Goal: Task Accomplishment & Management: Complete application form

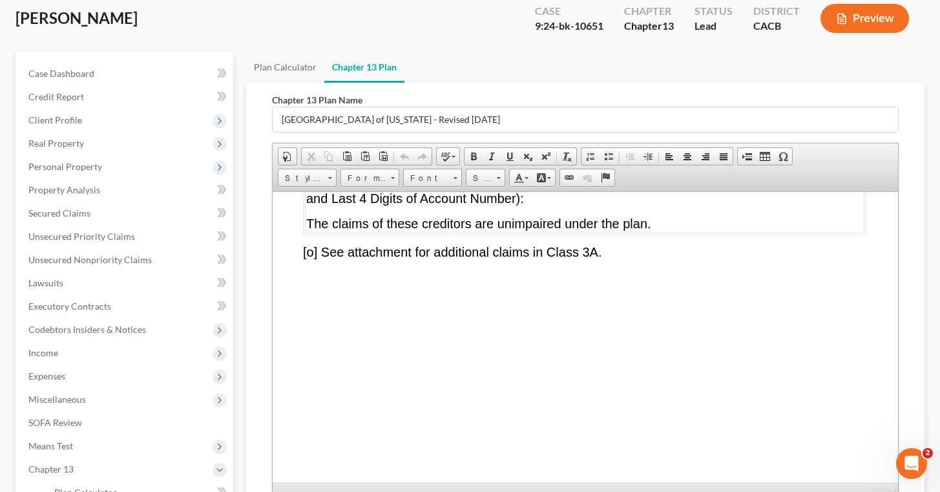
scroll to position [264, 0]
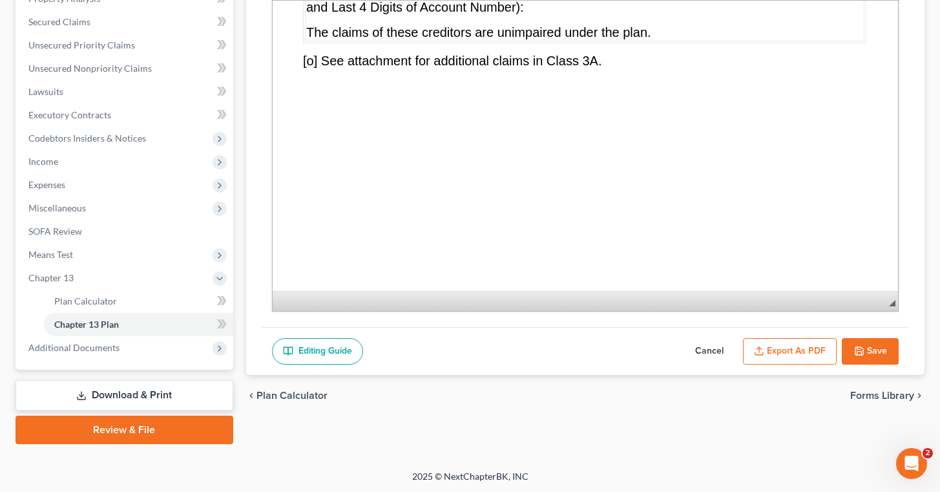
click at [722, 346] on button "Cancel" at bounding box center [709, 351] width 57 height 27
select select "1"
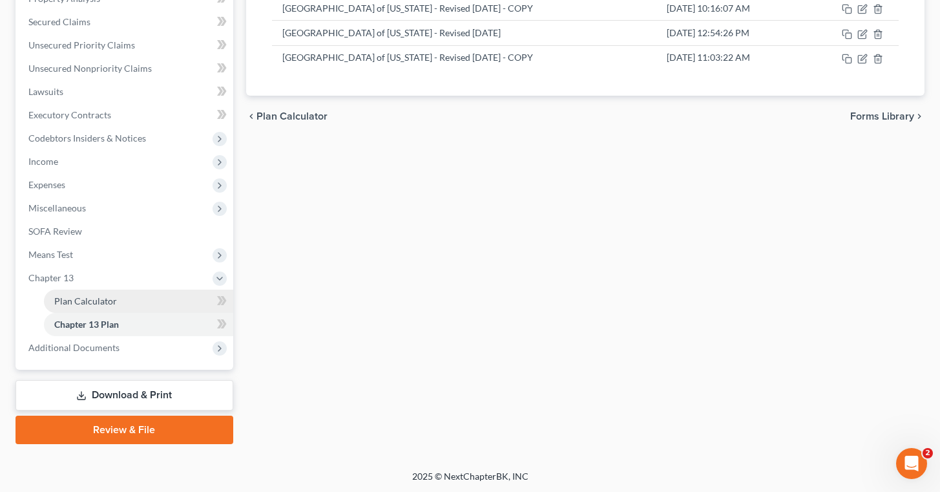
click at [130, 295] on link "Plan Calculator" at bounding box center [138, 300] width 189 height 23
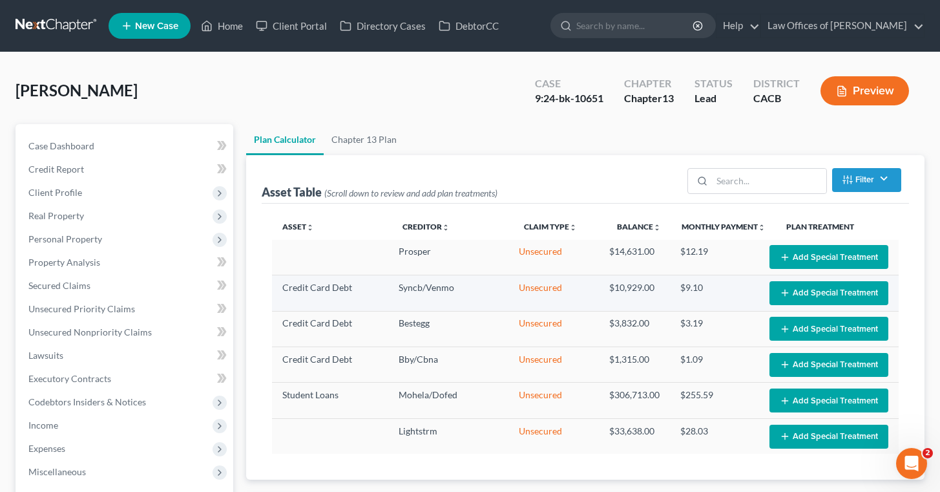
select select "59"
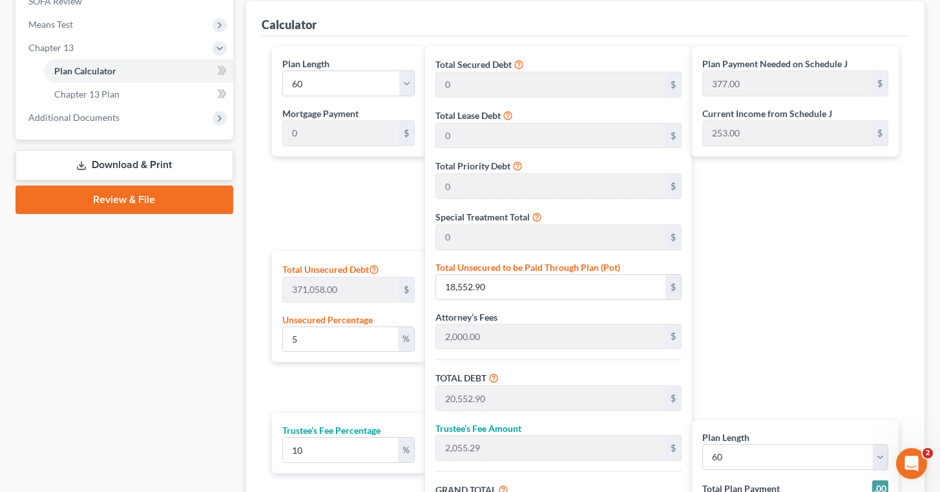
scroll to position [494, 0]
click at [364, 339] on input "5" at bounding box center [341, 338] width 116 height 25
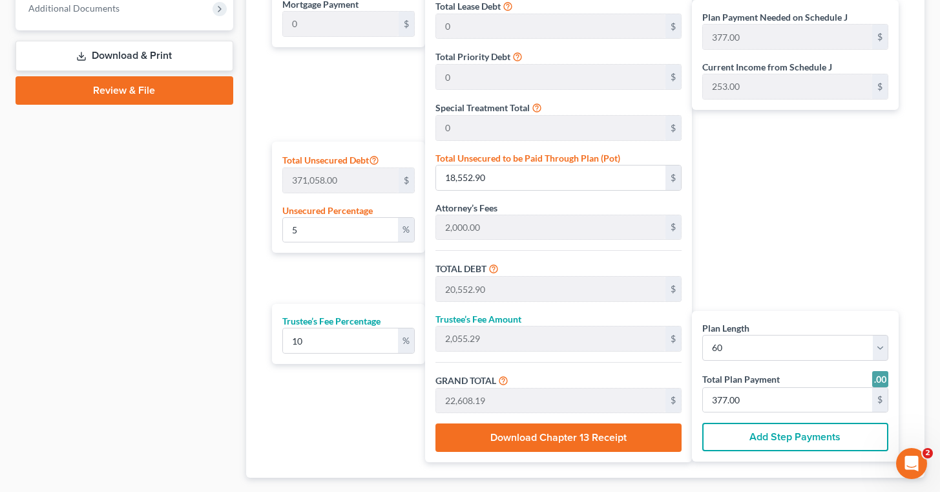
scroll to position [606, 0]
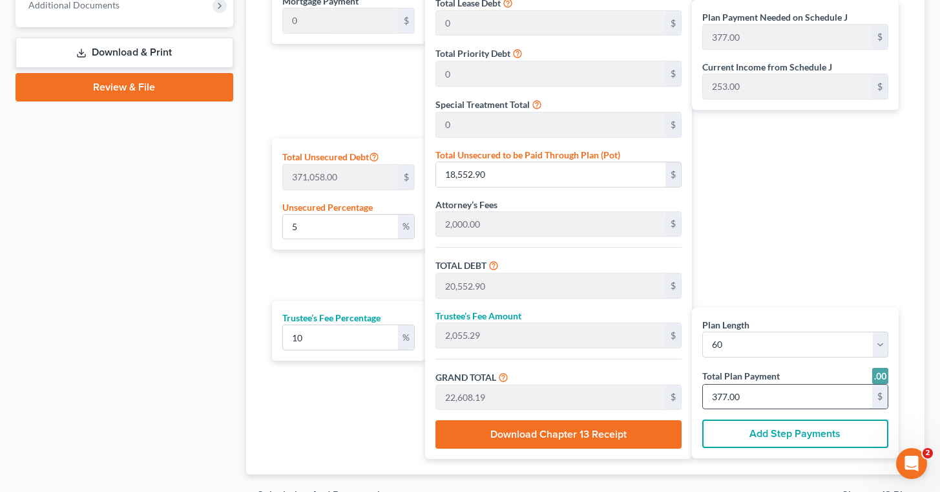
click at [747, 395] on input "377.00" at bounding box center [787, 396] width 169 height 25
type input "0"
type input "163.63"
type input "16.36"
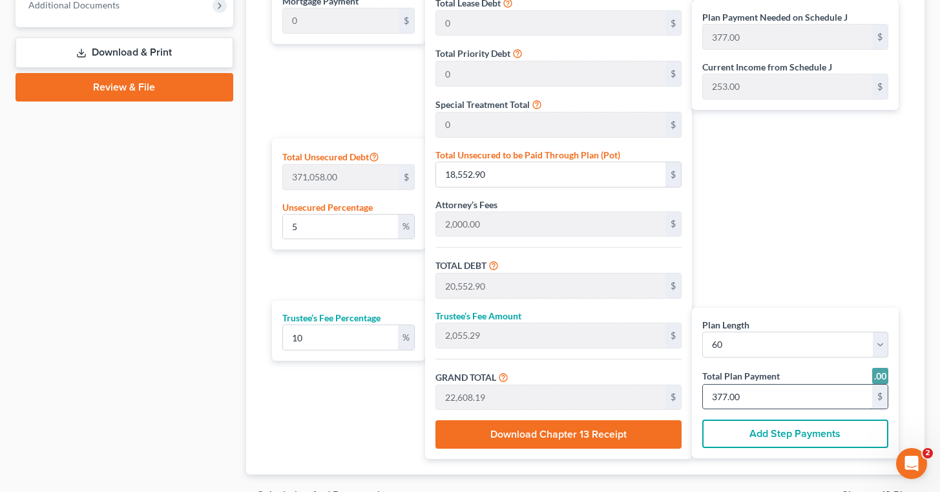
type input "180.00"
type input "3"
type input "1,854.54"
type input "185.45"
type input "2,040.00"
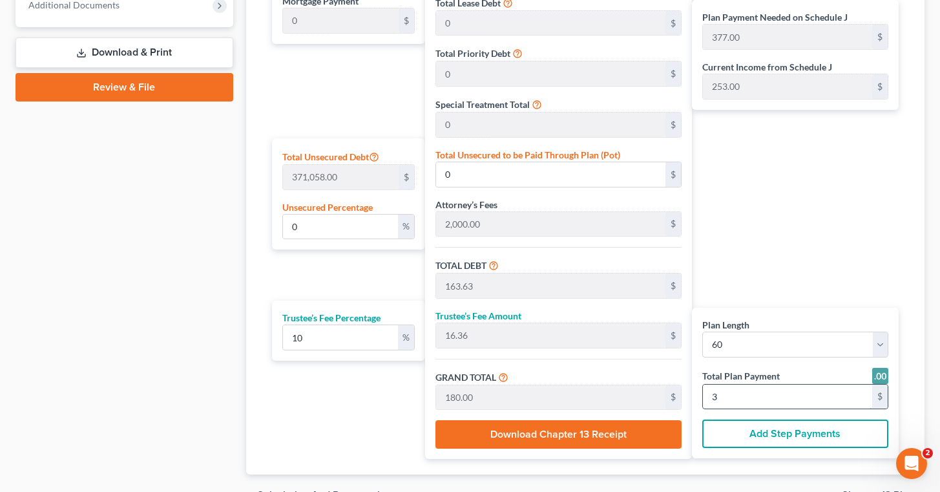
type input "34"
type input "4.46"
type input "16,545.45"
type input "18,545.45"
type input "1,854.54"
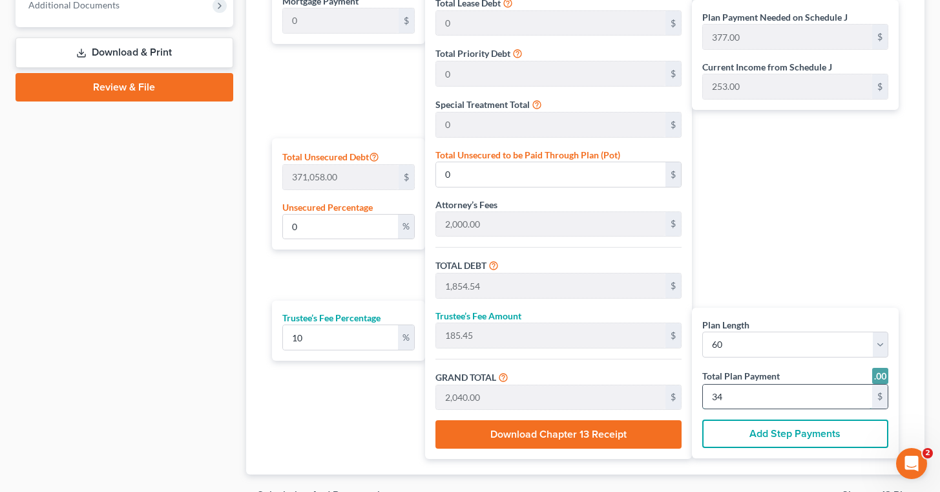
type input "20,400.00"
type input "340"
click at [387, 396] on div "Plan Length 1 2 3 4 5 6 7 8 9 10 11 12 13 14 15 16 17 18 19 20 21 22 23 24 25 2…" at bounding box center [345, 196] width 160 height 524
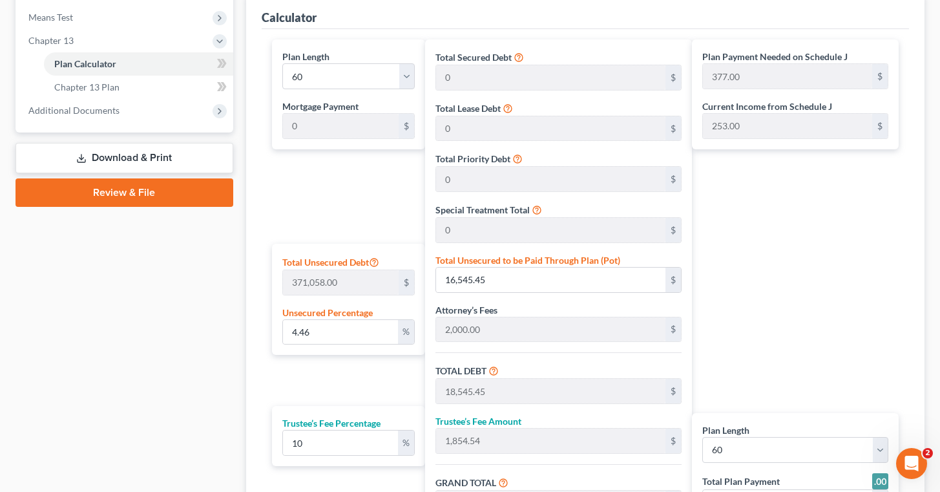
scroll to position [501, 0]
click at [822, 231] on div "Plan Payment Needed on Schedule J 377.00 $ Current Income from Schedule J 253.0…" at bounding box center [798, 301] width 213 height 524
click at [171, 272] on div "Case Dashboard Payments Invoices Payments Payments Credit Report Client Profile" at bounding box center [124, 122] width 231 height 998
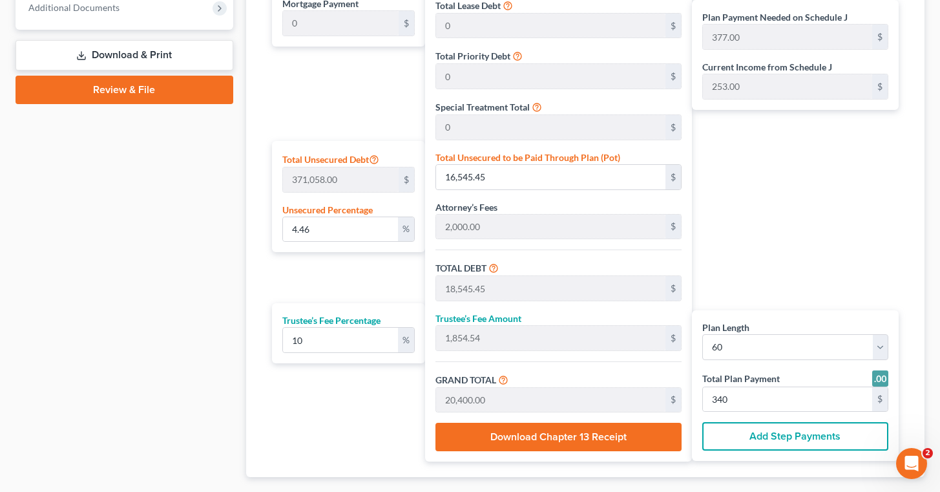
scroll to position [624, 0]
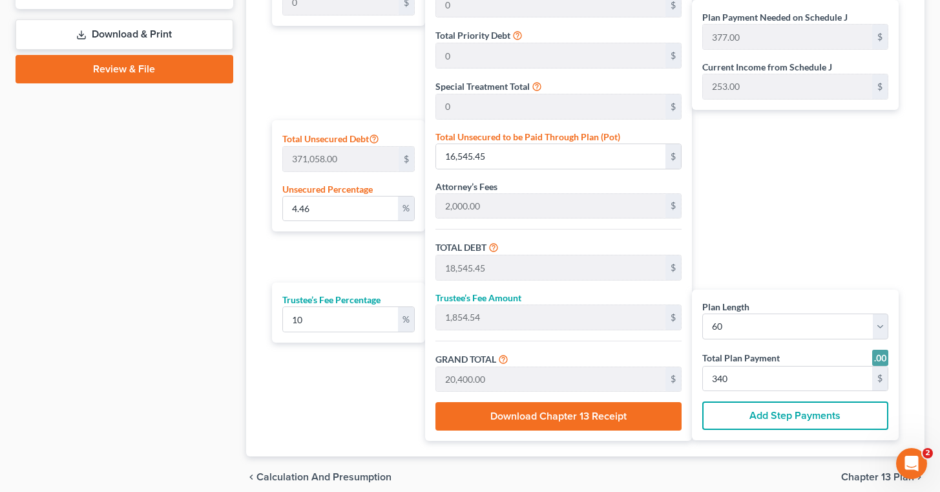
click at [829, 267] on div "Plan Payment Needed on Schedule J 377.00 $ Current Income from Schedule J 253.0…" at bounding box center [798, 178] width 213 height 524
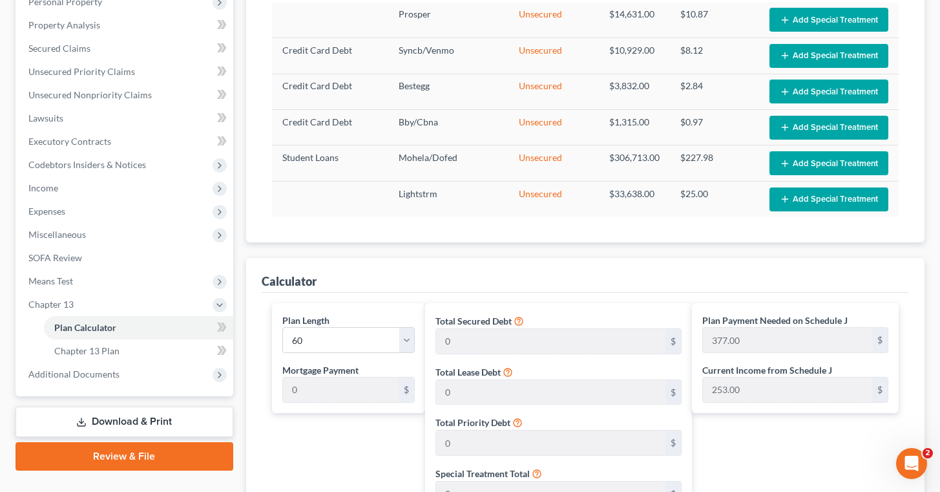
scroll to position [234, 0]
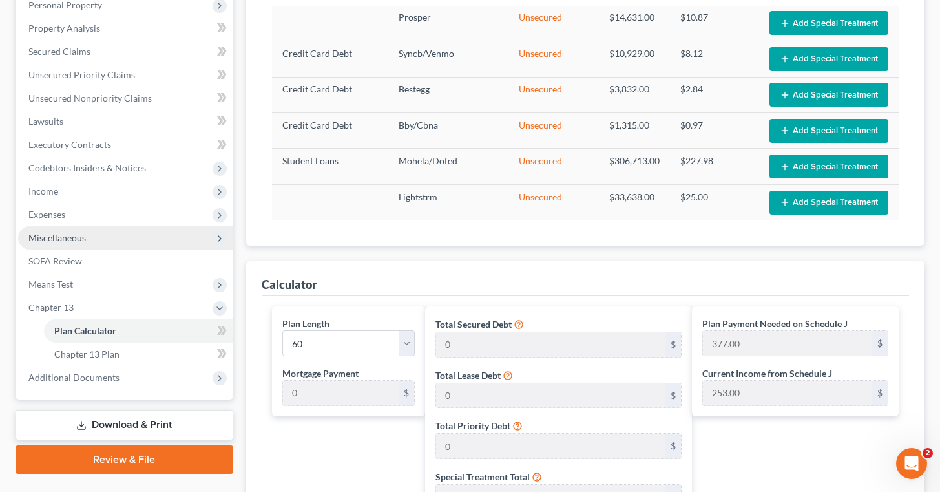
click at [79, 238] on span "Miscellaneous" at bounding box center [56, 237] width 57 height 11
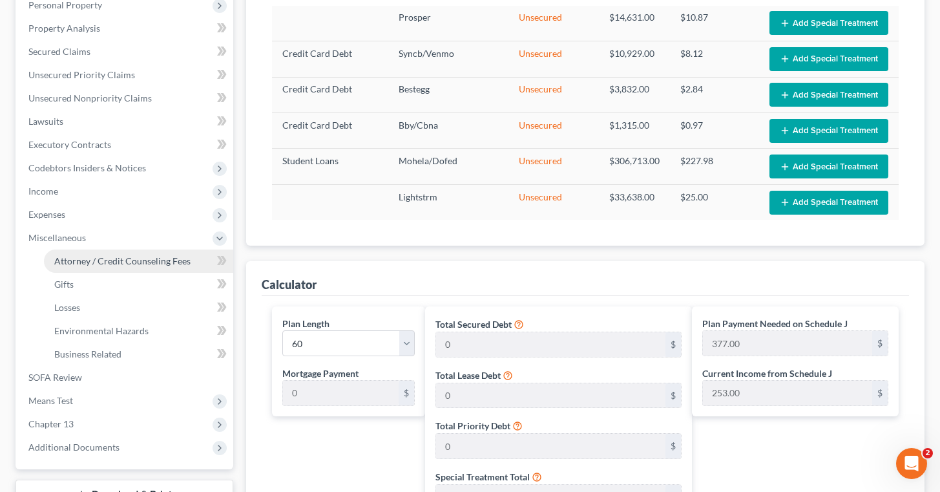
click at [114, 257] on span "Attorney / Credit Counseling Fees" at bounding box center [122, 260] width 136 height 11
select select "0"
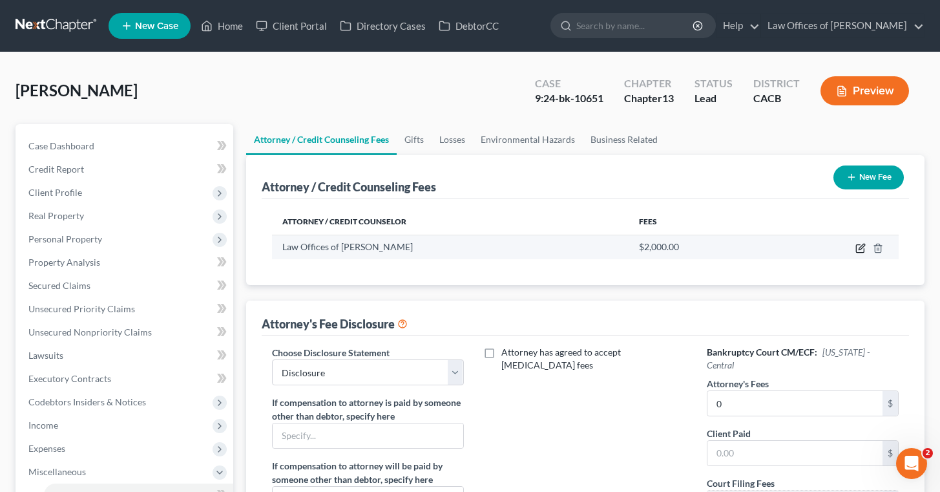
click at [861, 247] on icon "button" at bounding box center [860, 248] width 10 height 10
select select "4"
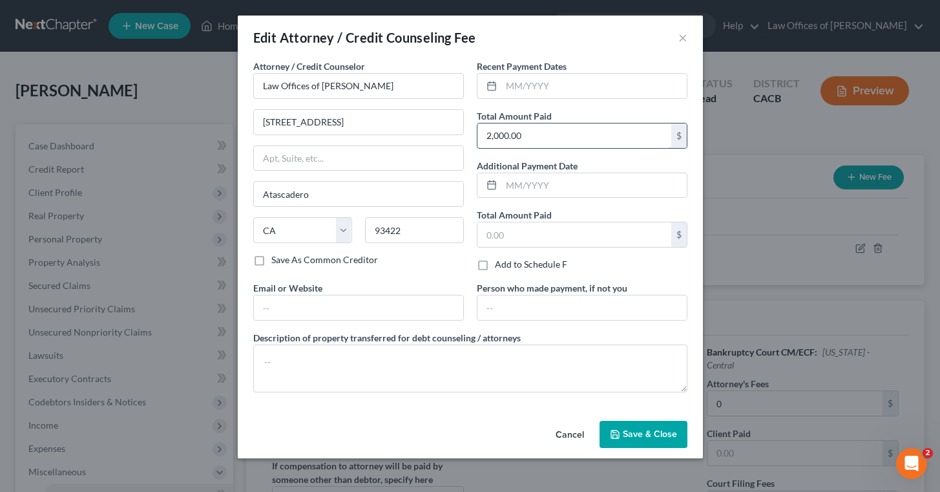
drag, startPoint x: 543, startPoint y: 139, endPoint x: 512, endPoint y: 140, distance: 30.4
click at [512, 140] on input "2,000.00" at bounding box center [574, 135] width 194 height 25
drag, startPoint x: 571, startPoint y: 140, endPoint x: 477, endPoint y: 134, distance: 93.8
click at [477, 134] on input "2,000.00" at bounding box center [574, 135] width 194 height 25
click at [406, 267] on div "Attorney / Credit Counselor * Law Offices of [PERSON_NAME] 7395 El Camino Real …" at bounding box center [358, 170] width 223 height 222
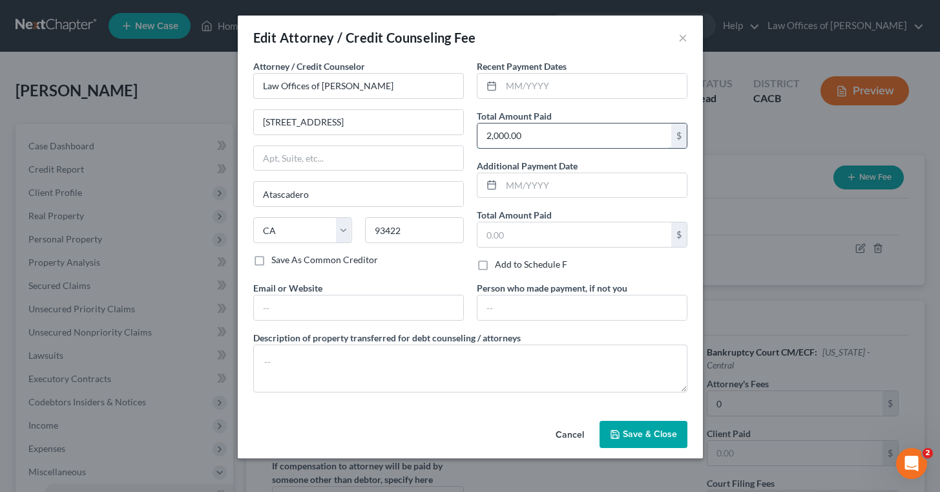
click at [576, 137] on input "2,000.00" at bounding box center [574, 135] width 194 height 25
click at [545, 328] on div "Attorney / Credit Counselor * Law Offices of [PERSON_NAME] 7395 El Camino Real …" at bounding box center [470, 230] width 447 height 343
click at [620, 433] on icon "button" at bounding box center [615, 434] width 10 height 10
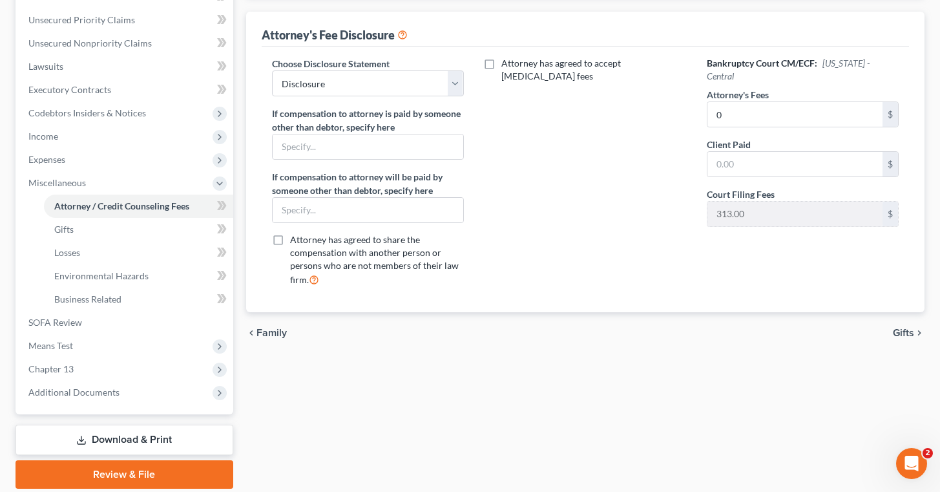
scroll to position [308, 0]
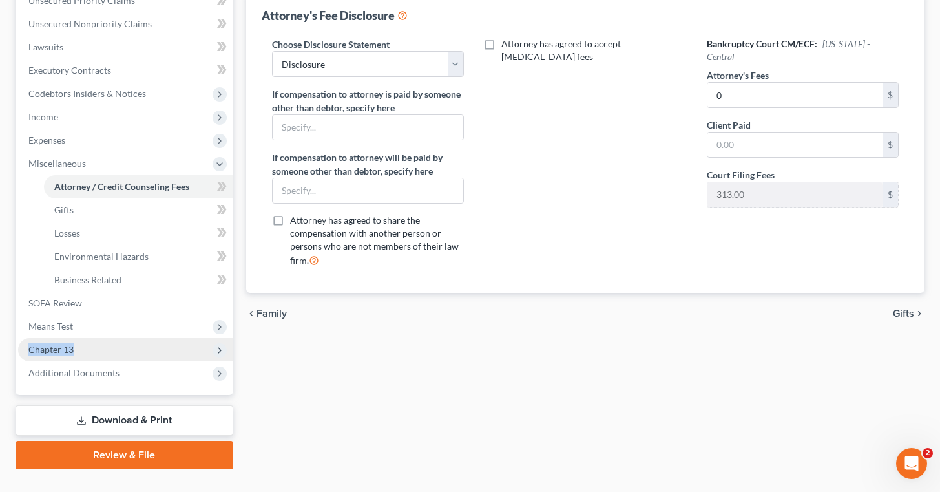
click at [96, 342] on span "Chapter 13" at bounding box center [125, 349] width 215 height 23
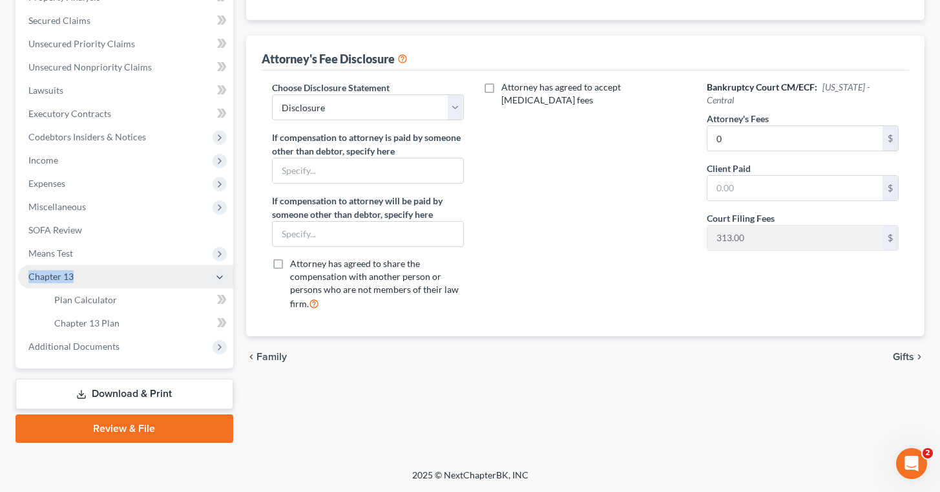
scroll to position [264, 0]
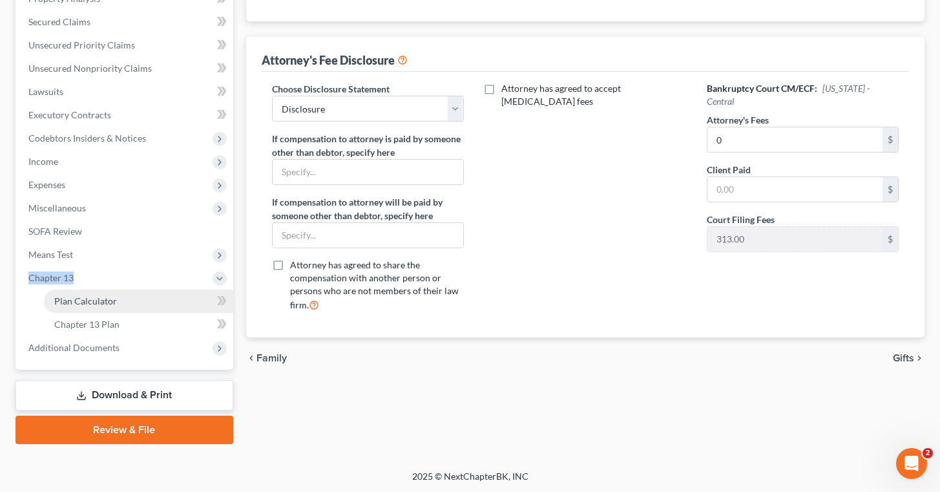
click at [135, 293] on link "Plan Calculator" at bounding box center [138, 300] width 189 height 23
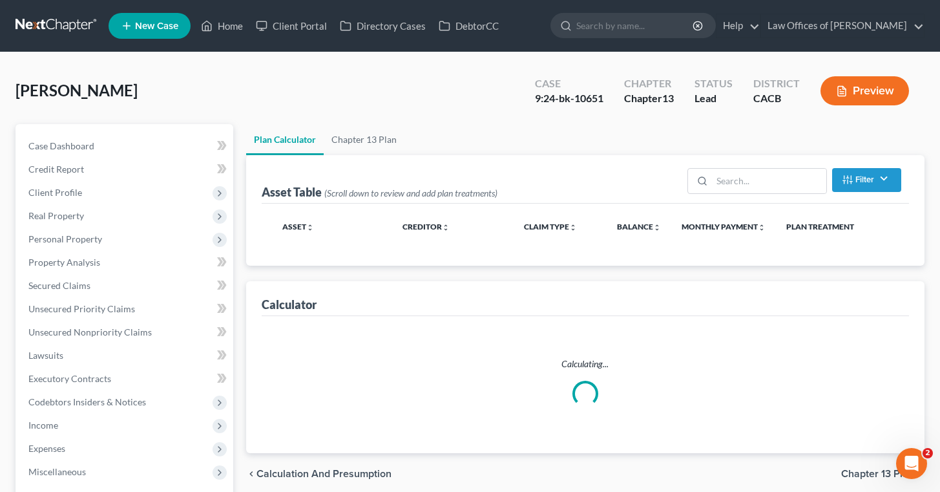
select select "59"
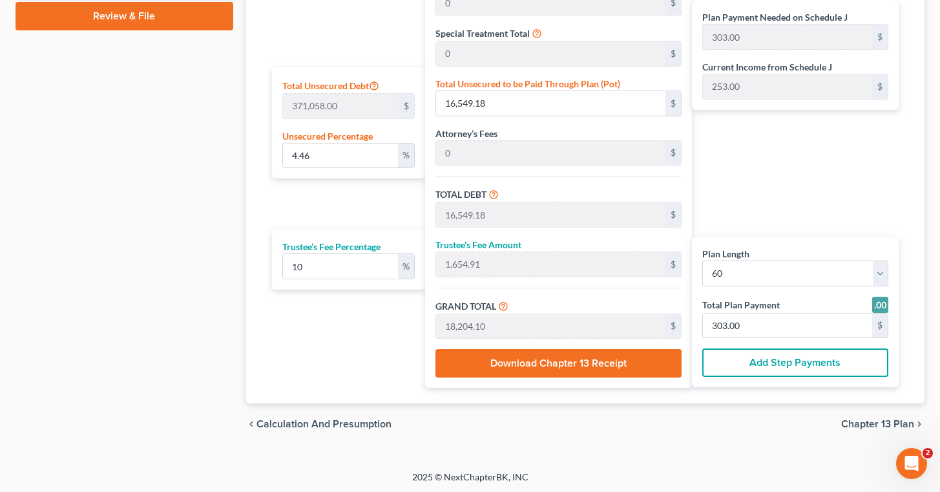
scroll to position [679, 0]
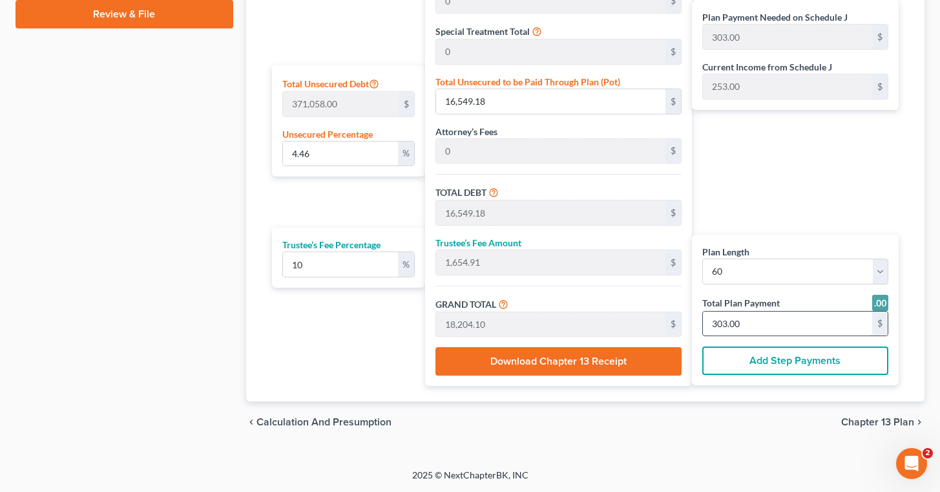
click at [753, 327] on input "303.00" at bounding box center [787, 323] width 169 height 25
type input "0.04"
type input "163.63"
type input "16.36"
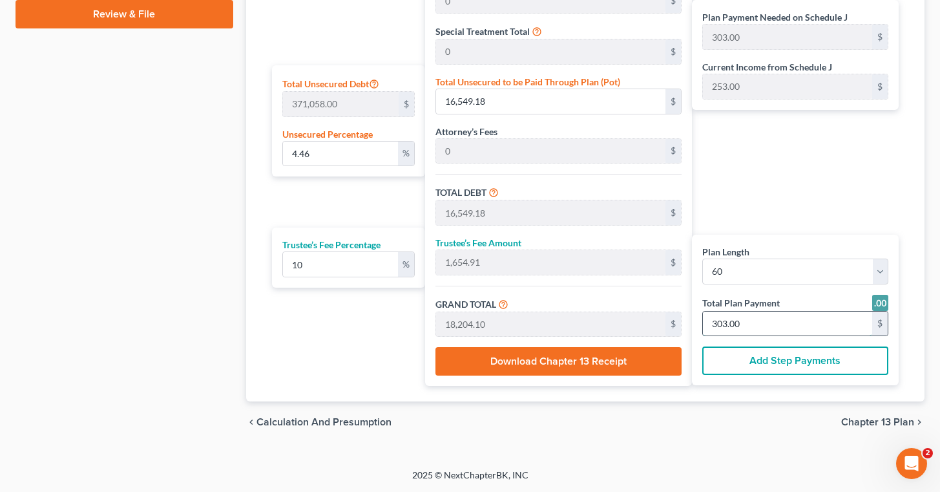
type input "180.00"
type input "3"
type input "0.50"
type input "1,854.54"
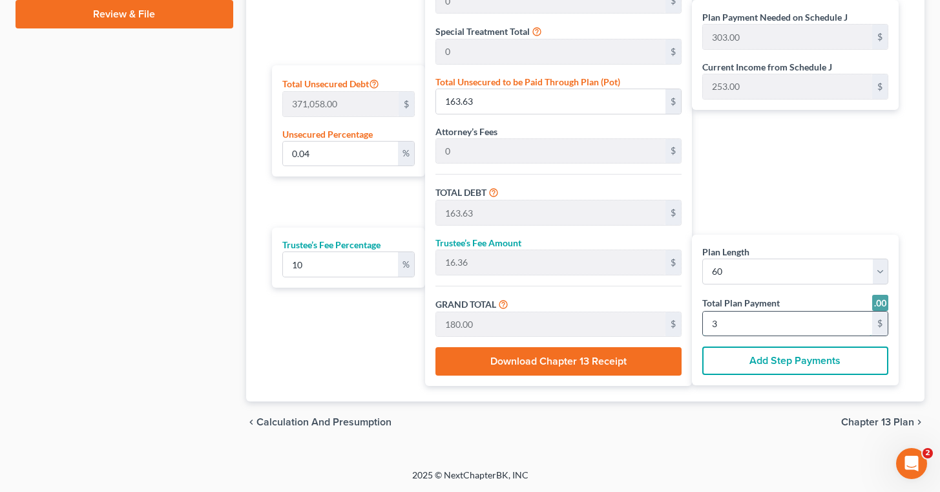
type input "185.45"
type input "2,040.00"
type input "34"
type input "5.00"
type input "18,545.45"
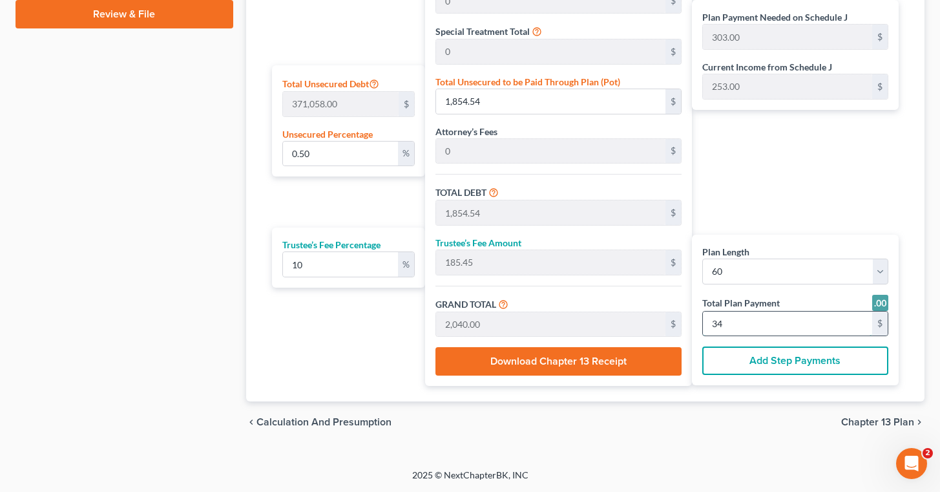
type input "18,545.45"
type input "1,854.54"
type input "20,400.00"
type input "340"
click at [657, 387] on div "Plan Length 1 2 3 4 5 6 7 8 9 10 11 12 13 14 15 16 17 18 19 20 21 22 23 24 25 2…" at bounding box center [585, 126] width 647 height 550
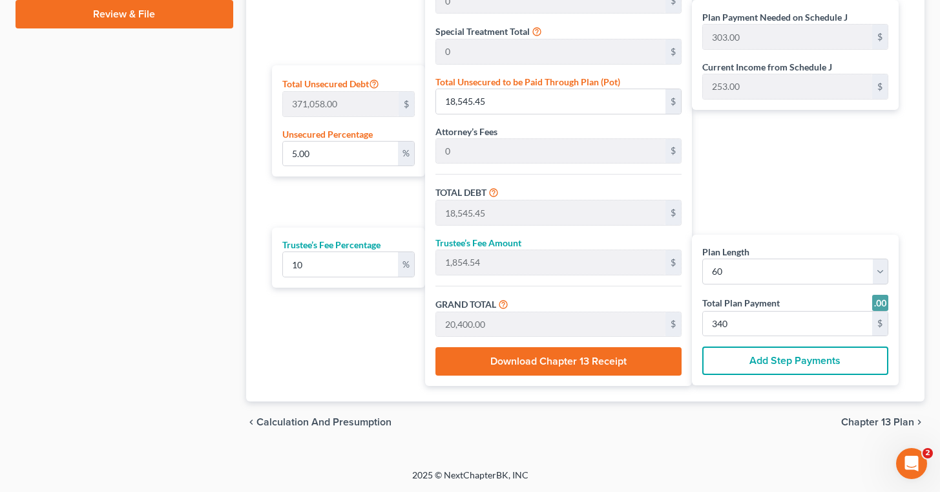
click at [344, 327] on div "Plan Length 1 2 3 4 5 6 7 8 9 10 11 12 13 14 15 16 17 18 19 20 21 22 23 24 25 2…" at bounding box center [345, 123] width 160 height 524
click at [820, 179] on div "Plan Payment Needed on Schedule J 303.00 $ Current Income from Schedule J 253.0…" at bounding box center [798, 123] width 213 height 524
click at [814, 196] on div "Plan Payment Needed on Schedule J 303.00 $ Current Income from Schedule J 253.0…" at bounding box center [798, 123] width 213 height 524
click at [799, 191] on div "Plan Payment Needed on Schedule J 303.00 $ Current Income from Schedule J 253.0…" at bounding box center [798, 123] width 213 height 524
click at [301, 351] on div "Plan Length 1 2 3 4 5 6 7 8 9 10 11 12 13 14 15 16 17 18 19 20 21 22 23 24 25 2…" at bounding box center [345, 123] width 160 height 524
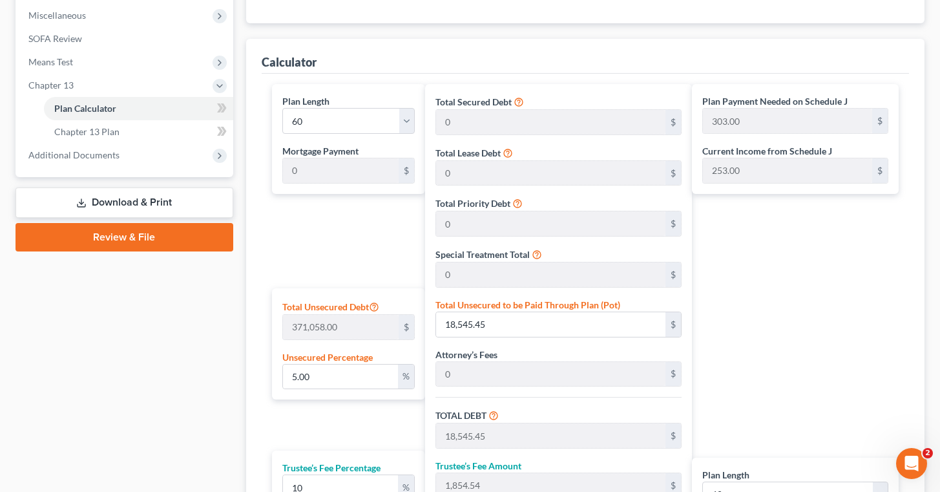
scroll to position [451, 0]
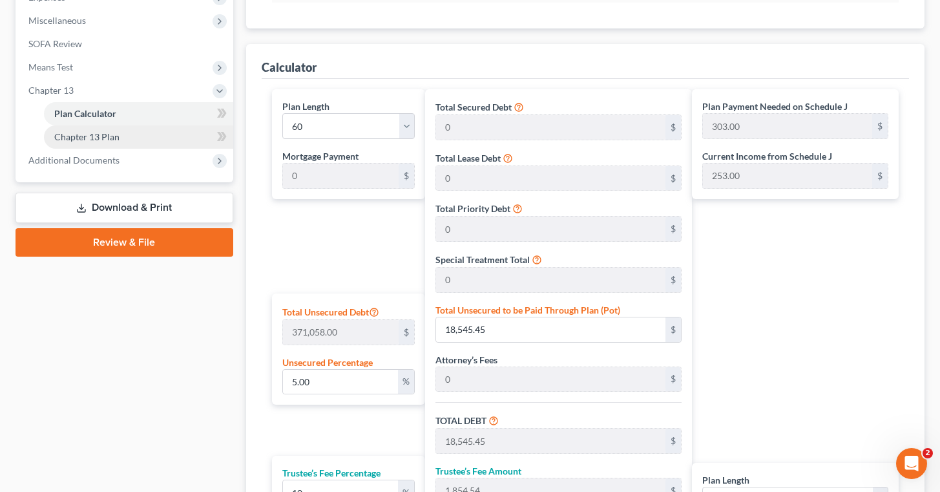
click at [121, 136] on link "Chapter 13 Plan" at bounding box center [138, 136] width 189 height 23
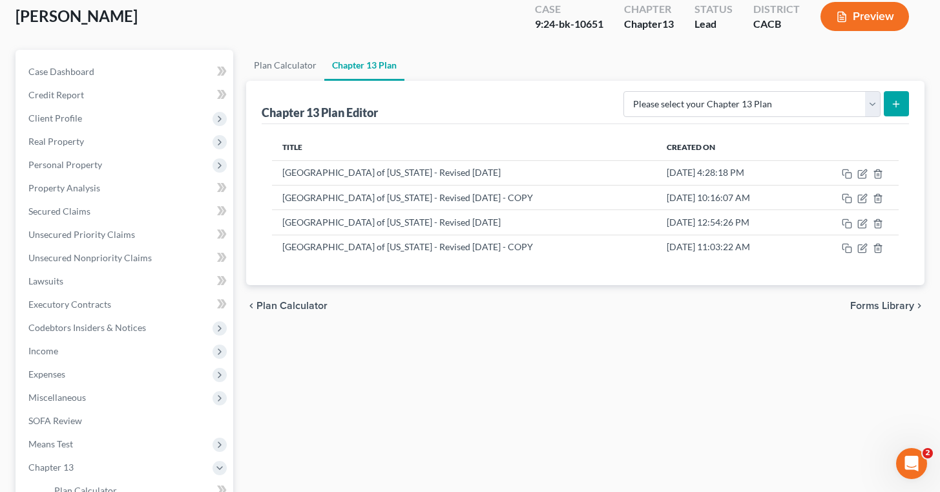
scroll to position [72, 0]
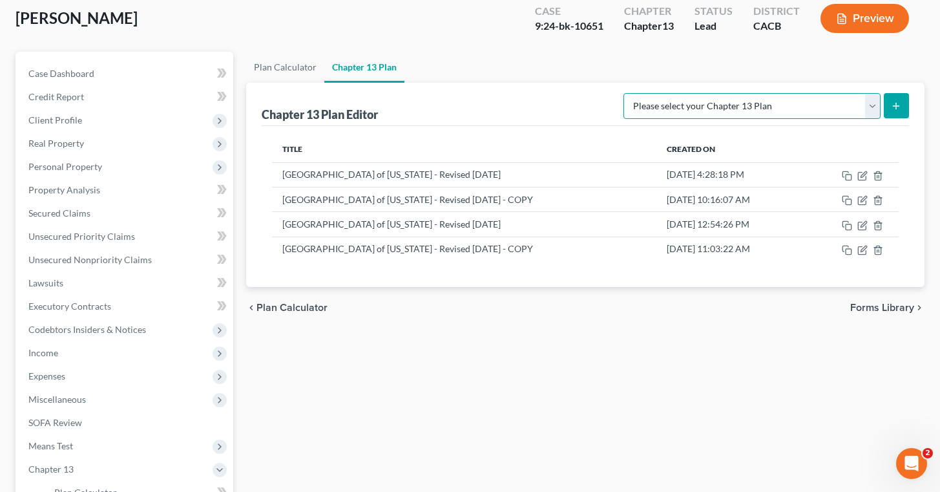
select select "2"
click option "National Form Plan - Official Form 113" at bounding box center [0, 0] width 0 height 0
click at [898, 101] on icon "submit" at bounding box center [896, 106] width 10 height 10
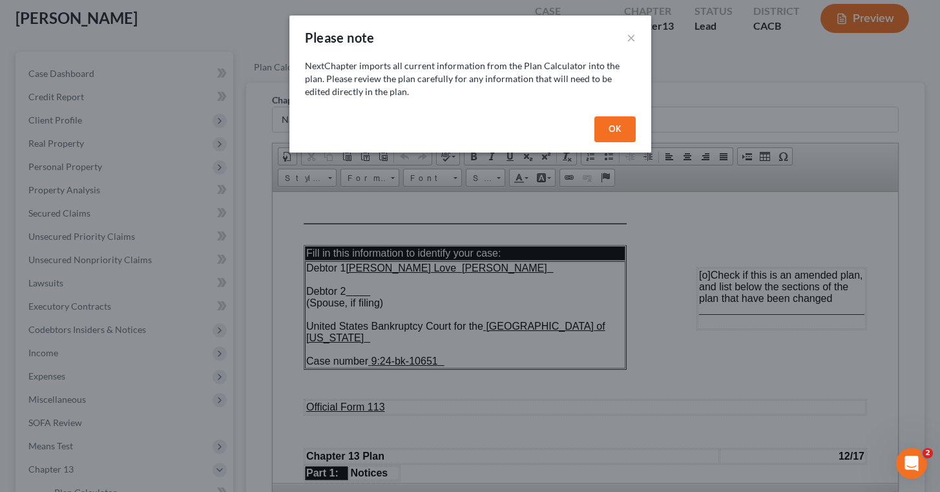
scroll to position [0, 0]
click at [611, 133] on button "OK" at bounding box center [614, 129] width 41 height 26
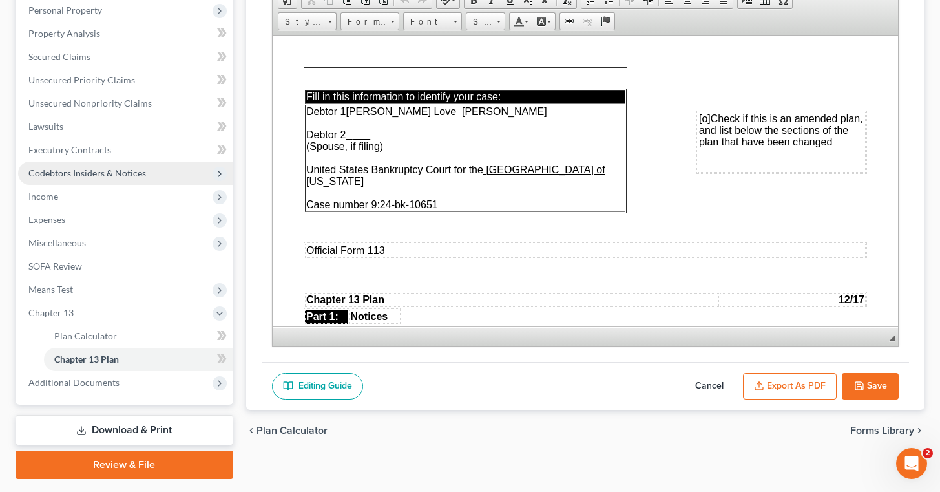
scroll to position [246, 0]
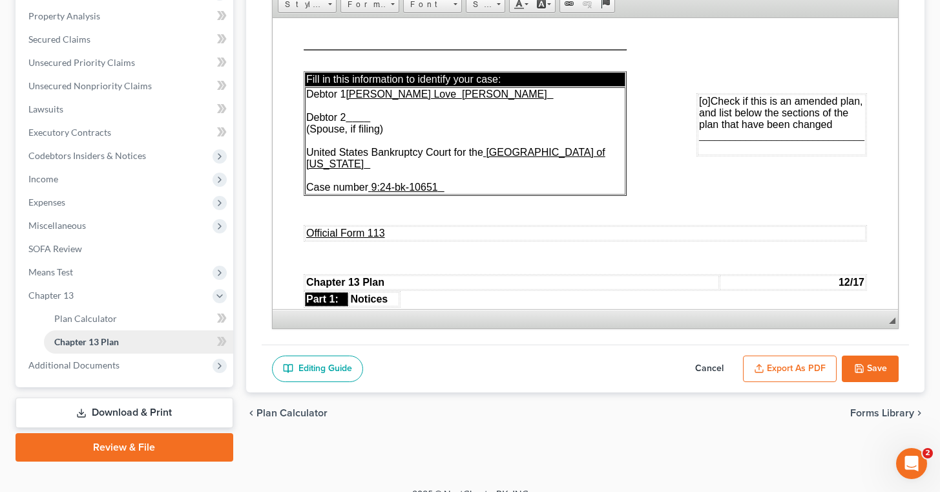
click at [141, 338] on link "Chapter 13 Plan" at bounding box center [138, 341] width 189 height 23
click at [714, 364] on button "Cancel" at bounding box center [709, 368] width 57 height 27
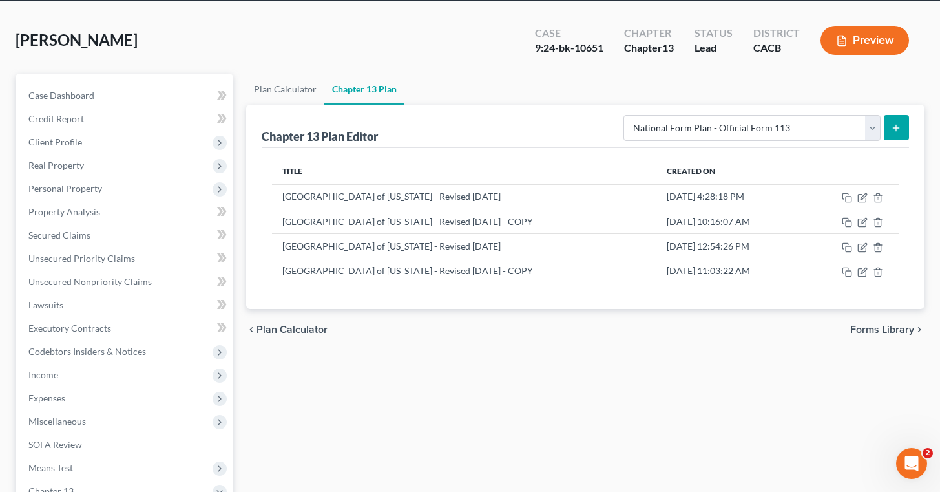
scroll to position [40, 0]
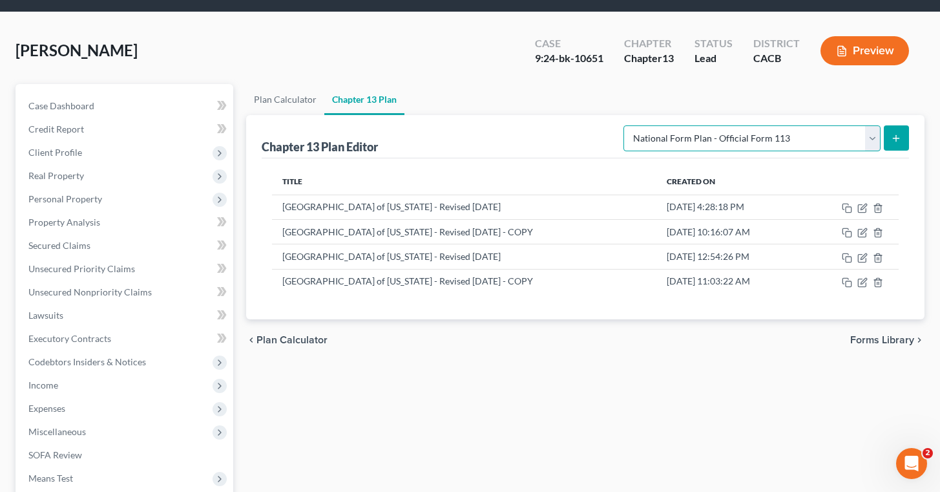
select select "1"
click option "[GEOGRAPHIC_DATA] of [US_STATE] - Revised [DATE]" at bounding box center [0, 0] width 0 height 0
click at [899, 136] on icon "submit" at bounding box center [896, 138] width 10 height 10
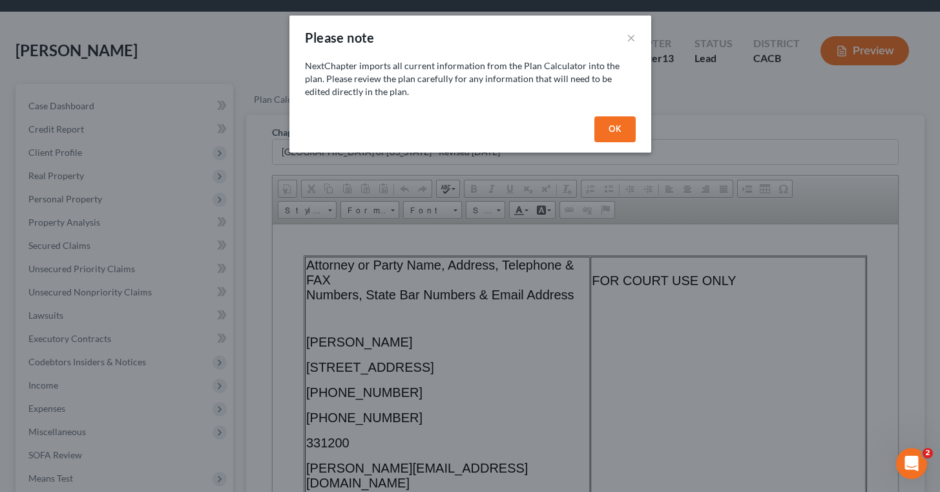
scroll to position [0, 0]
click at [607, 138] on button "OK" at bounding box center [614, 129] width 41 height 26
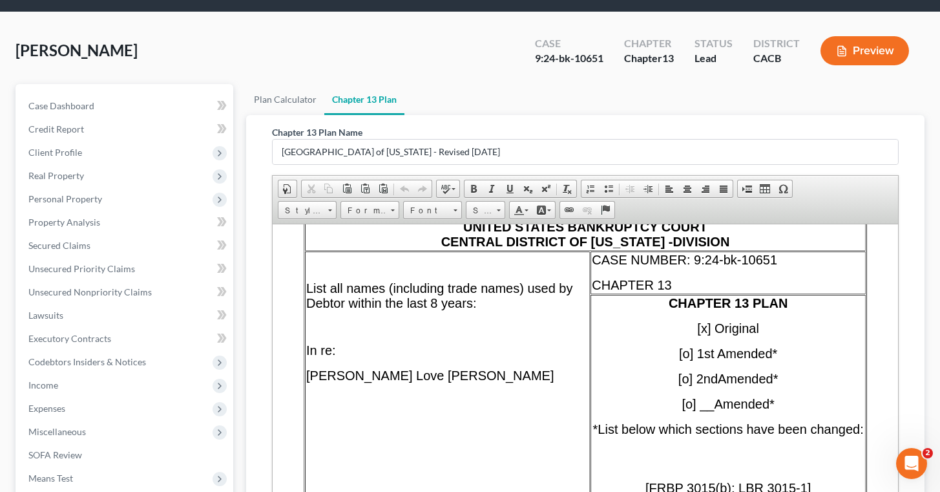
scroll to position [415, 0]
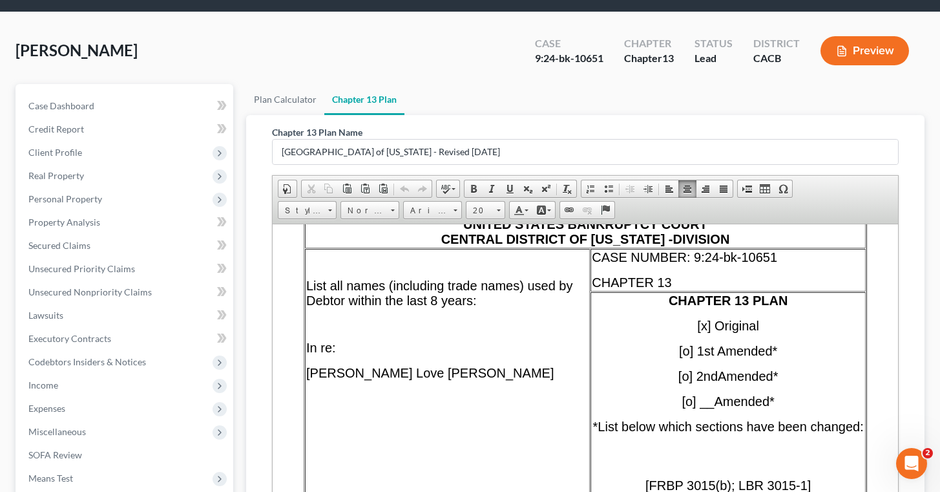
click at [710, 326] on span "[x] Original" at bounding box center [727, 325] width 62 height 14
click at [692, 345] on span "[o] 1st Amended*" at bounding box center [727, 350] width 98 height 14
click at [690, 375] on span "[o] 2nd" at bounding box center [697, 375] width 39 height 14
click at [694, 398] on span "[o] __" at bounding box center [697, 400] width 32 height 14
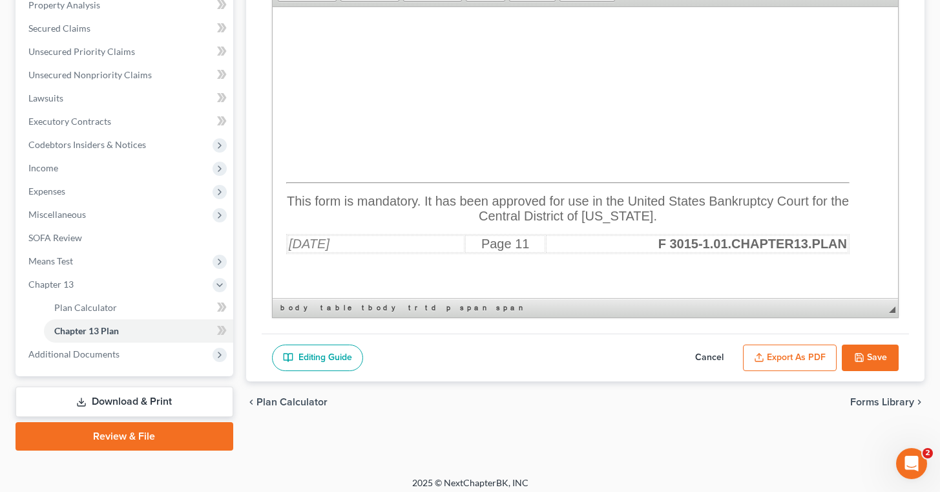
scroll to position [256, 0]
click at [868, 354] on button "Save" at bounding box center [870, 358] width 57 height 27
select select "1"
